Goal: Navigation & Orientation: Find specific page/section

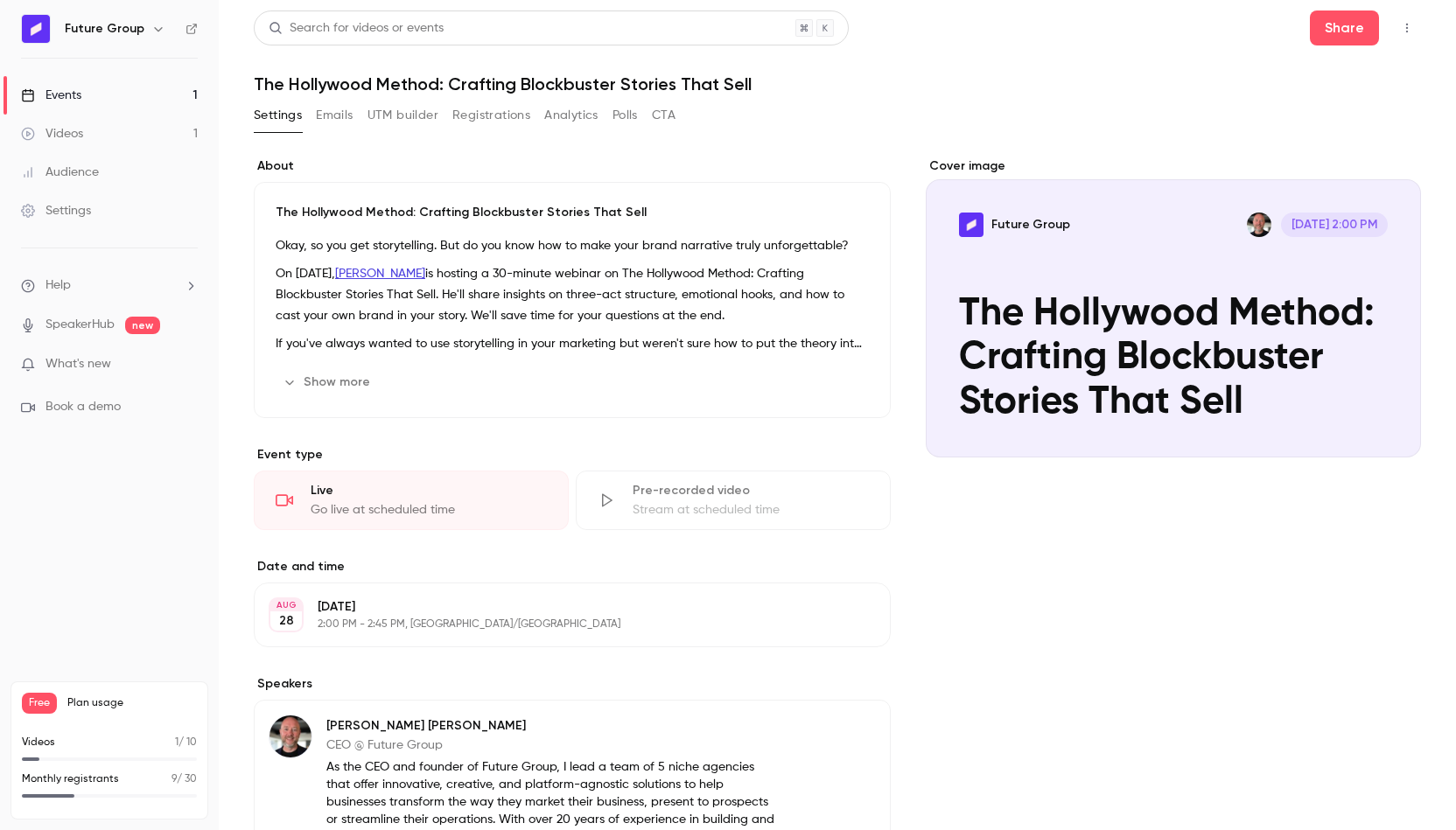
click at [154, 88] on link "Events 1" at bounding box center [110, 95] width 219 height 38
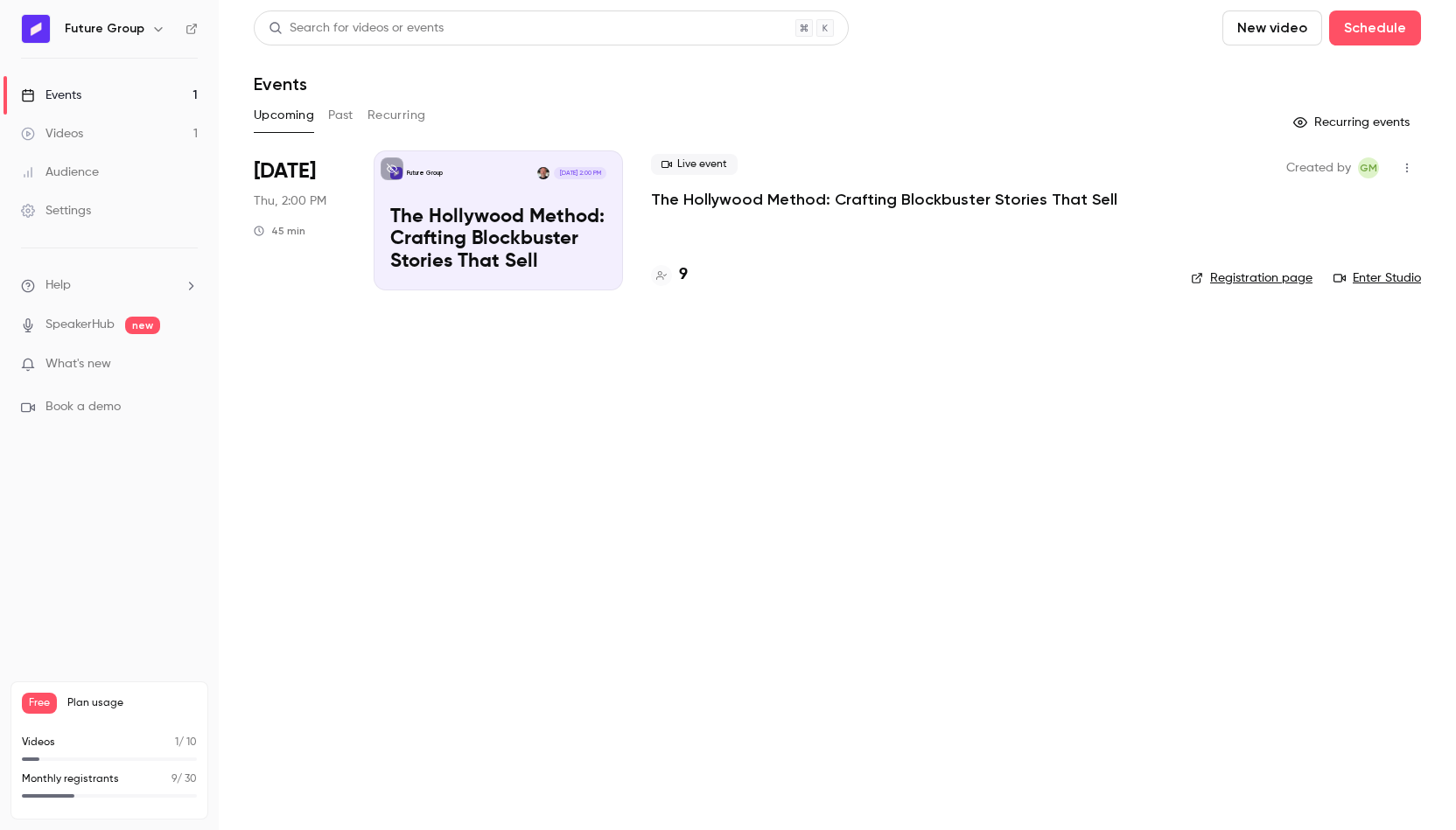
click at [1238, 274] on link "Registration page" at bounding box center [1252, 279] width 121 height 18
